Goal: Task Accomplishment & Management: Manage account settings

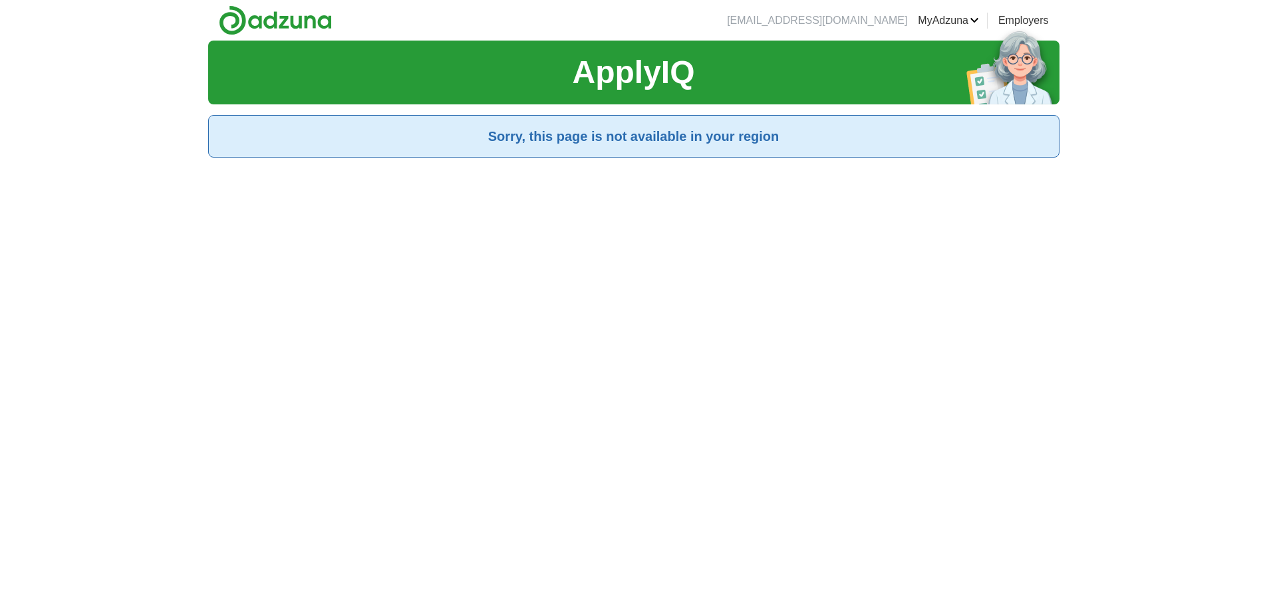
click at [950, 21] on link "MyAdzuna" at bounding box center [948, 21] width 61 height 16
click at [0, 0] on link "Logout" at bounding box center [0, 0] width 0 height 0
